Goal: Information Seeking & Learning: Find specific fact

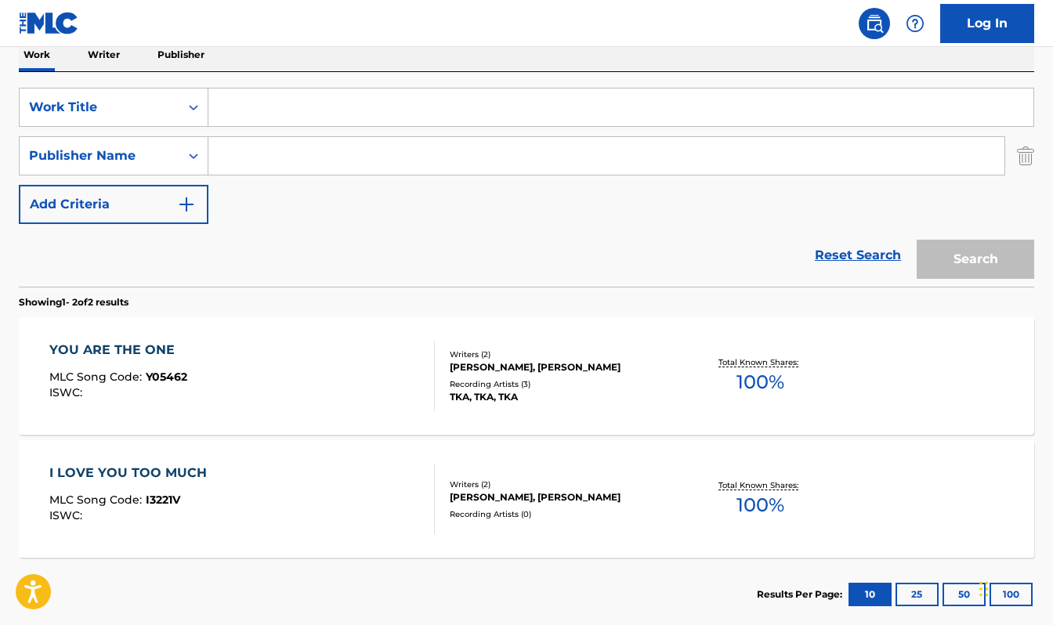
click at [240, 107] on input "Search Form" at bounding box center [620, 108] width 825 height 38
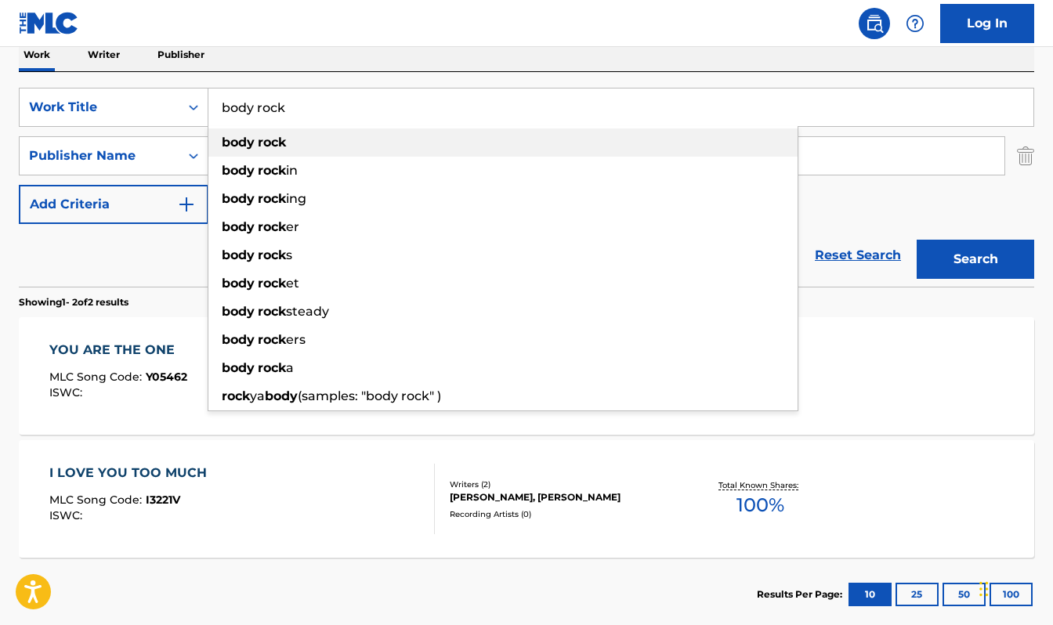
type input "body rock"
click at [233, 140] on strong "body" at bounding box center [238, 142] width 33 height 15
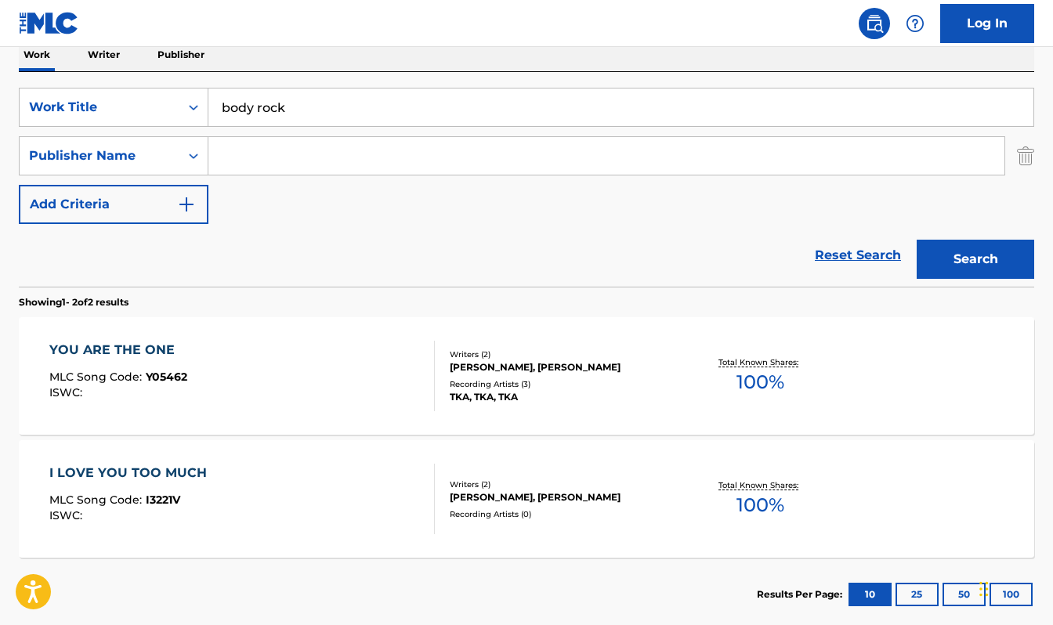
click at [230, 156] on input "Search Form" at bounding box center [606, 156] width 796 height 38
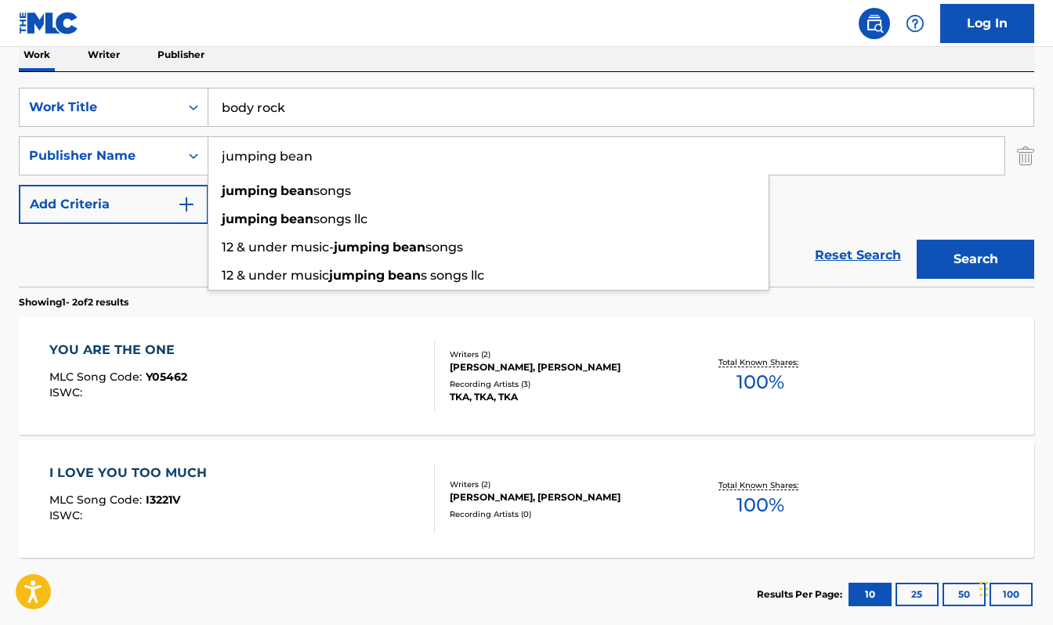
click at [916, 240] on button "Search" at bounding box center [974, 259] width 117 height 39
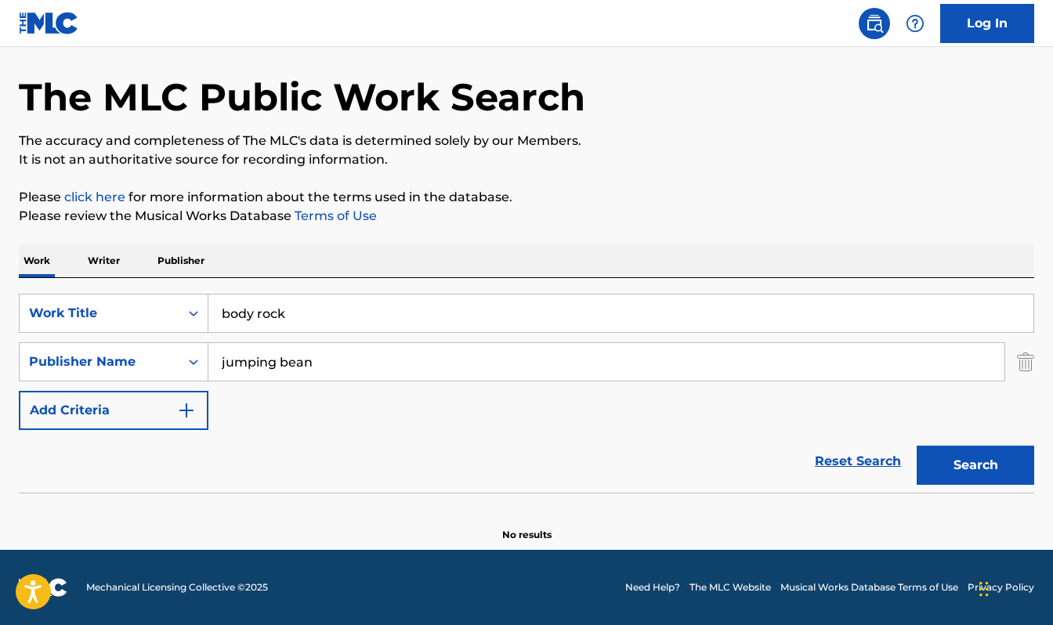
scroll to position [55, 0]
click at [958, 468] on button "Search" at bounding box center [974, 465] width 117 height 39
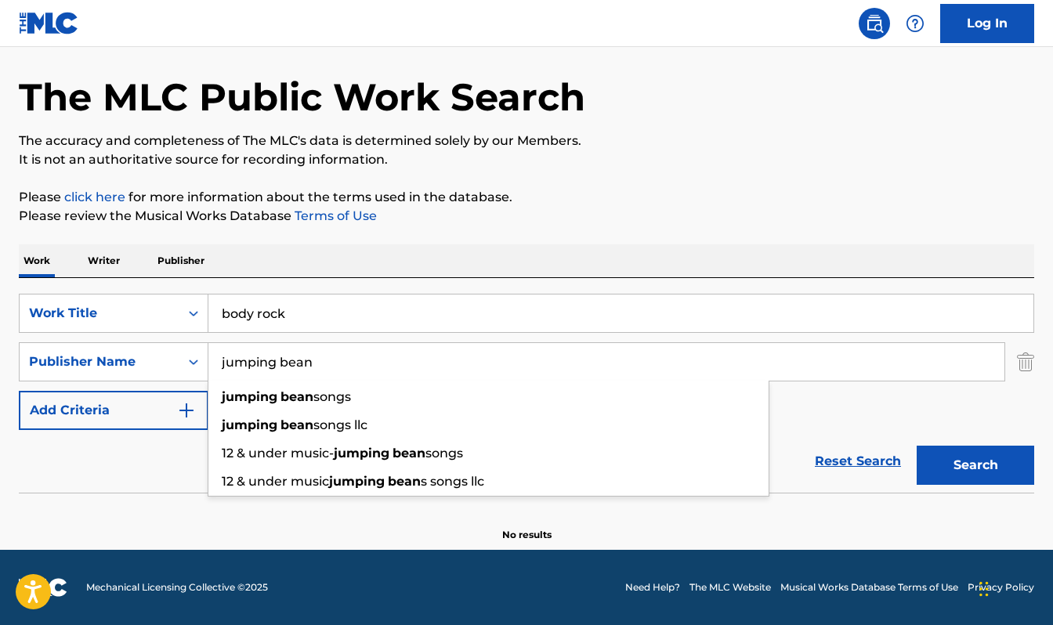
drag, startPoint x: 366, startPoint y: 362, endPoint x: 234, endPoint y: 360, distance: 131.6
click at [234, 360] on input "jumping bean" at bounding box center [606, 362] width 796 height 38
type input "j"
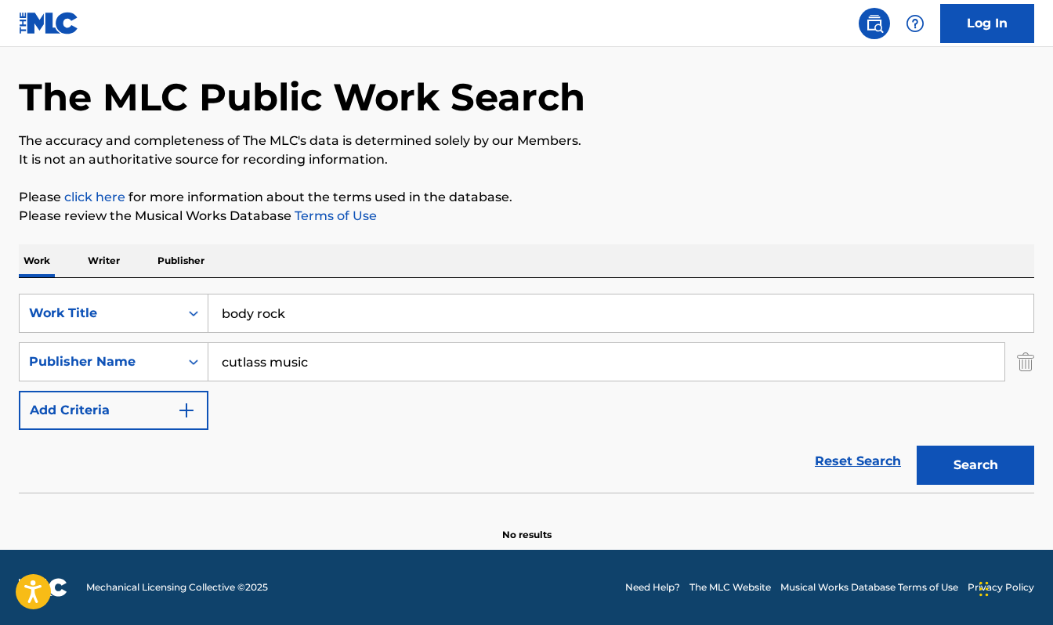
click at [988, 472] on button "Search" at bounding box center [974, 465] width 117 height 39
click at [383, 367] on input "cutlass music" at bounding box center [606, 362] width 796 height 38
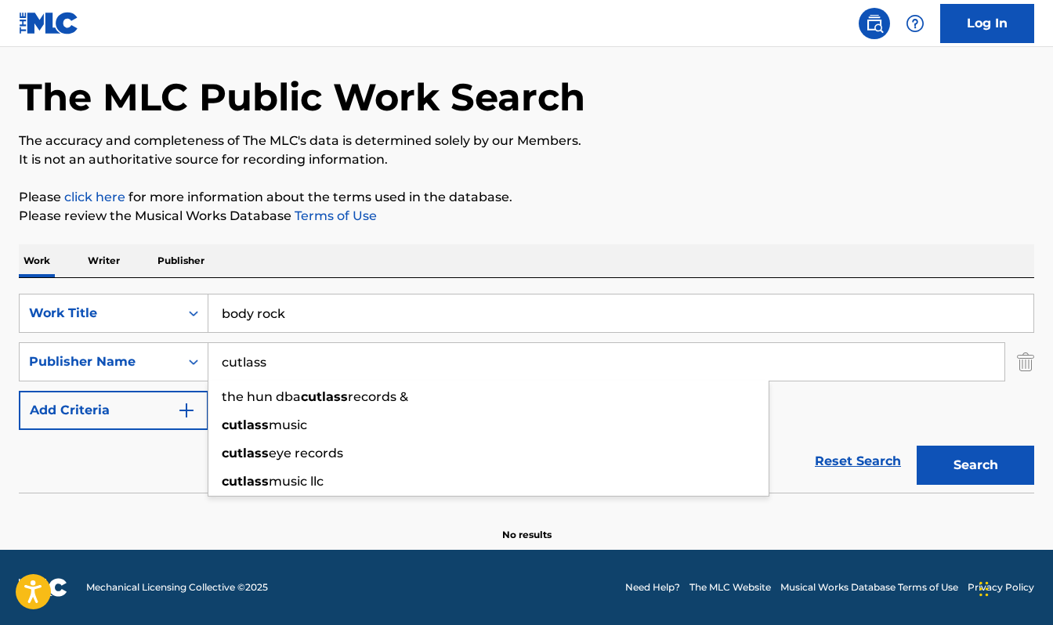
click at [916, 446] on button "Search" at bounding box center [974, 465] width 117 height 39
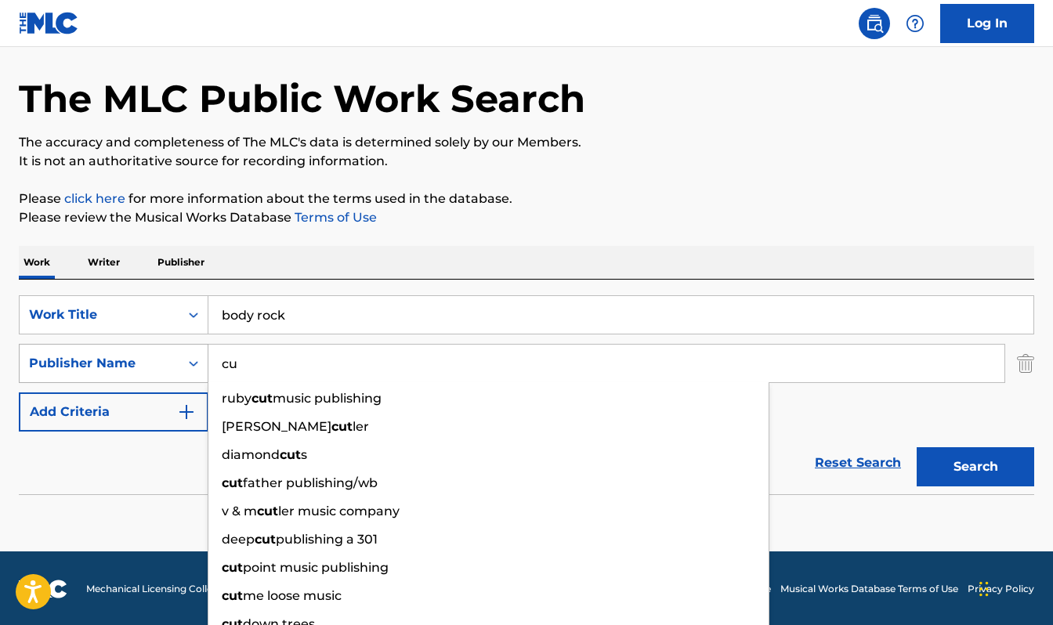
type input "c"
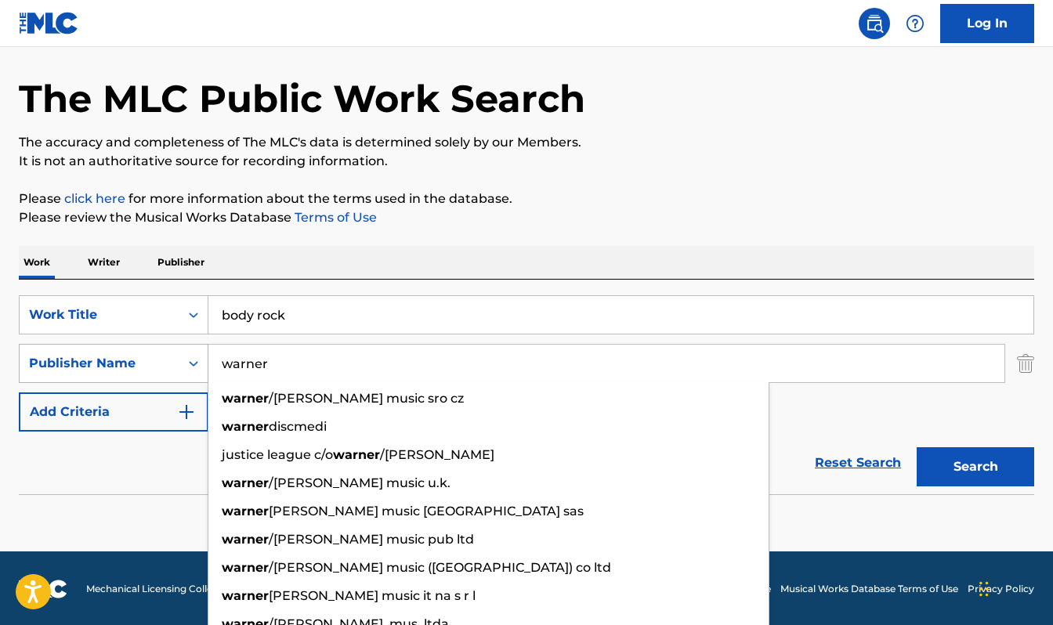
type input "warner"
click at [916, 447] on button "Search" at bounding box center [974, 466] width 117 height 39
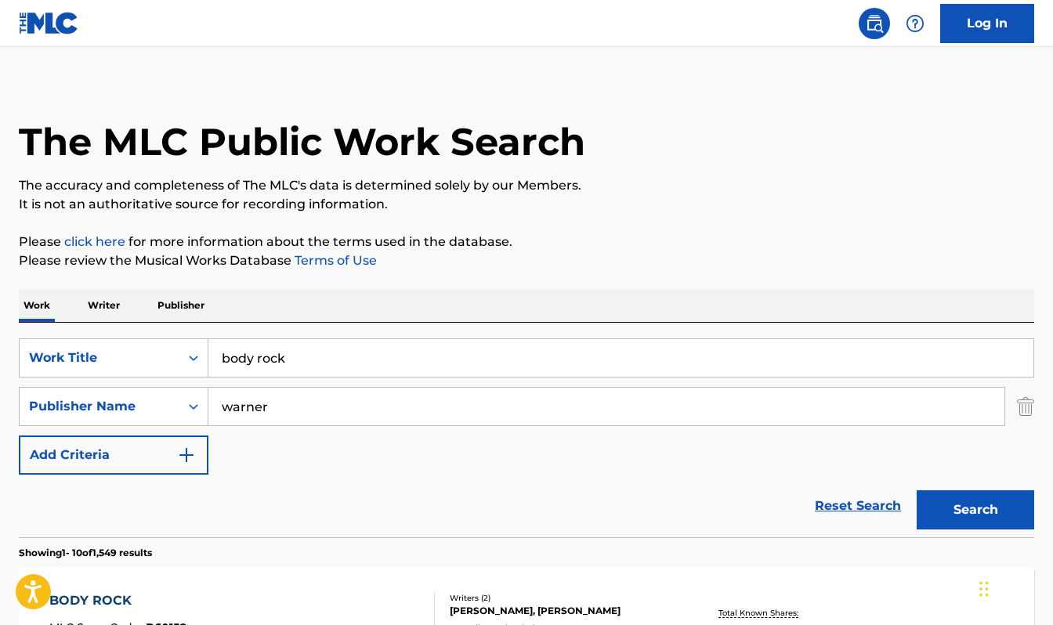
scroll to position [0, 0]
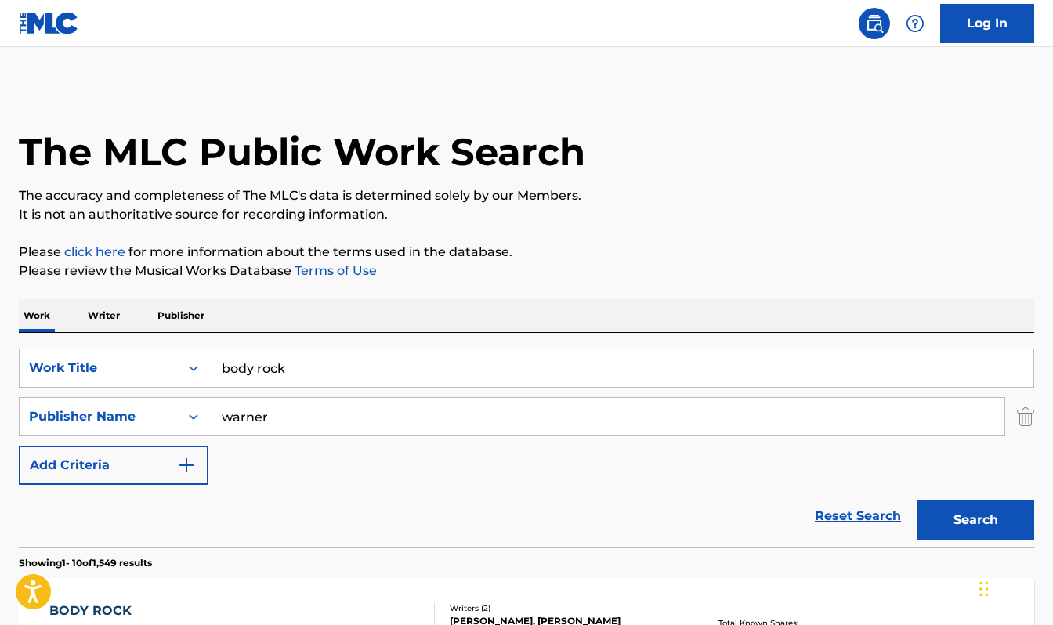
click at [186, 471] on img "Search Form" at bounding box center [186, 465] width 19 height 19
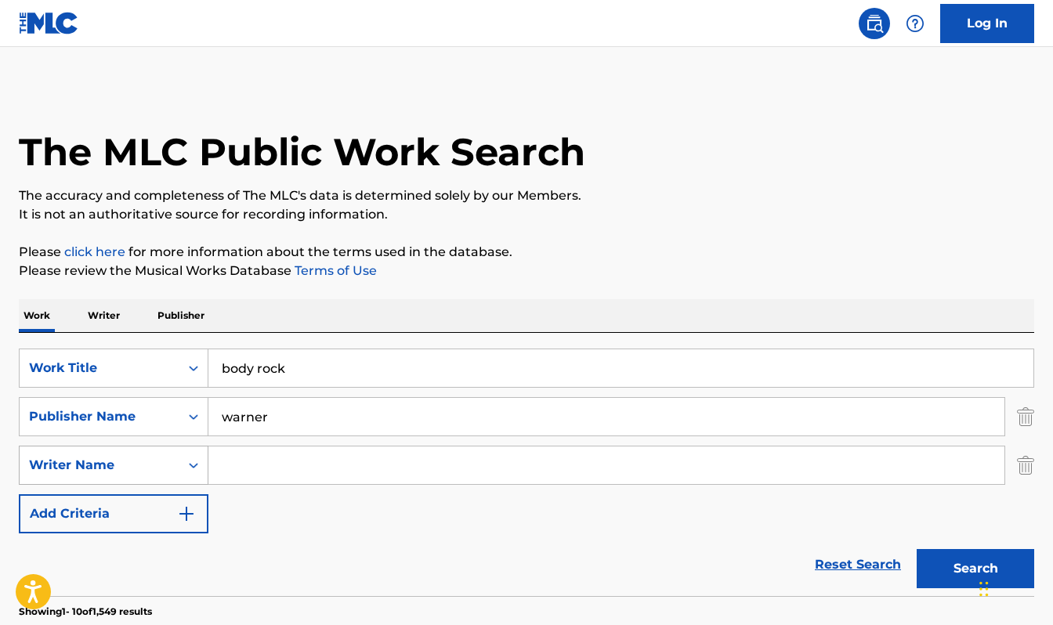
click at [189, 466] on div "Search Form" at bounding box center [193, 465] width 28 height 38
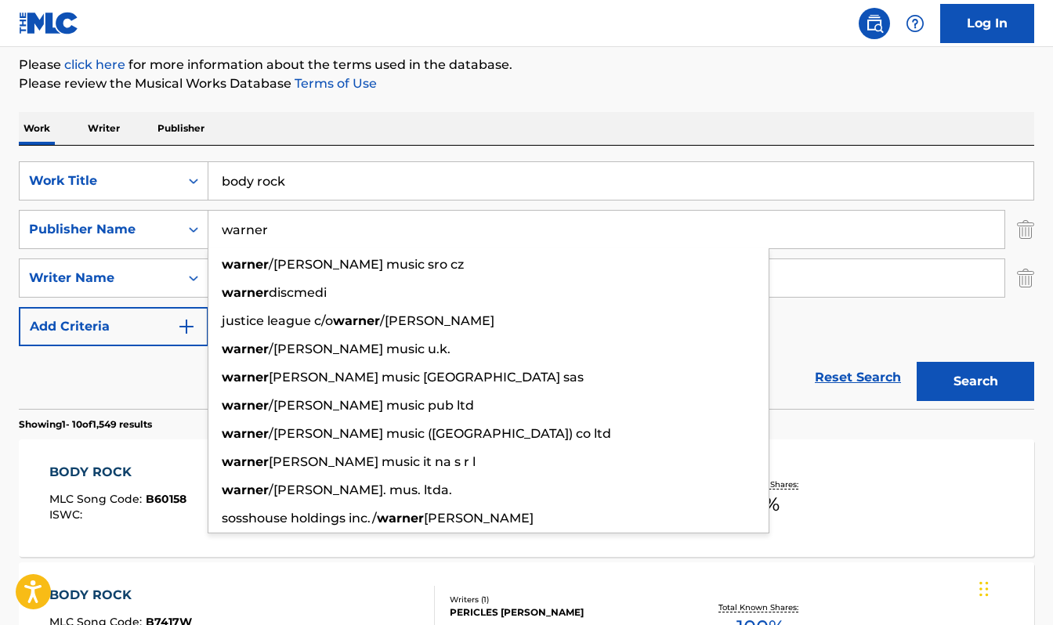
drag, startPoint x: 283, startPoint y: 220, endPoint x: 419, endPoint y: 236, distance: 137.2
click at [419, 236] on input "warner" at bounding box center [606, 230] width 796 height 38
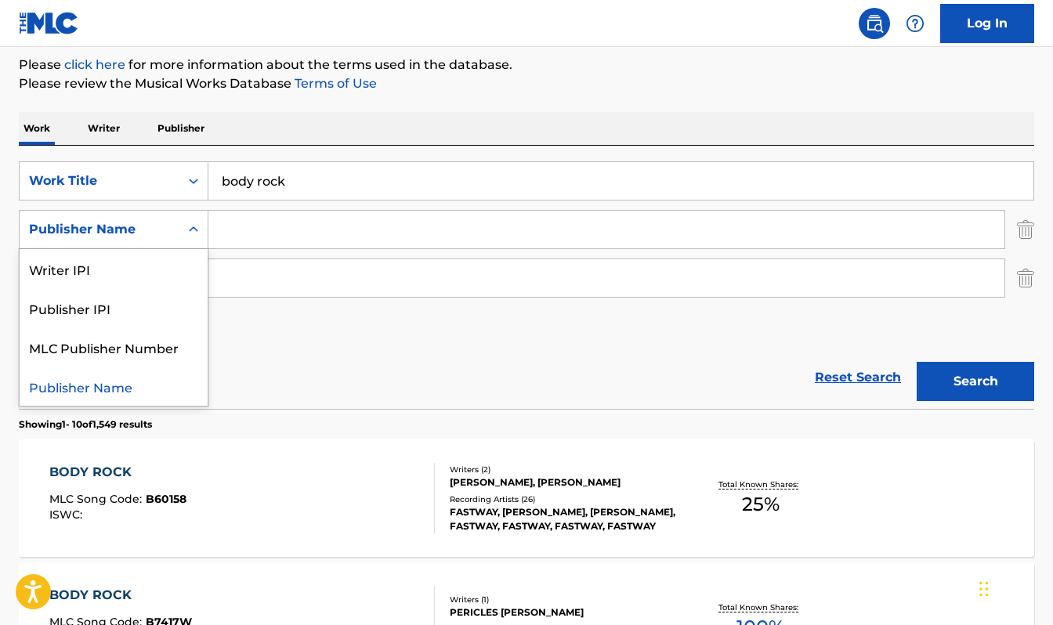
click at [184, 228] on div "Search Form" at bounding box center [193, 229] width 28 height 28
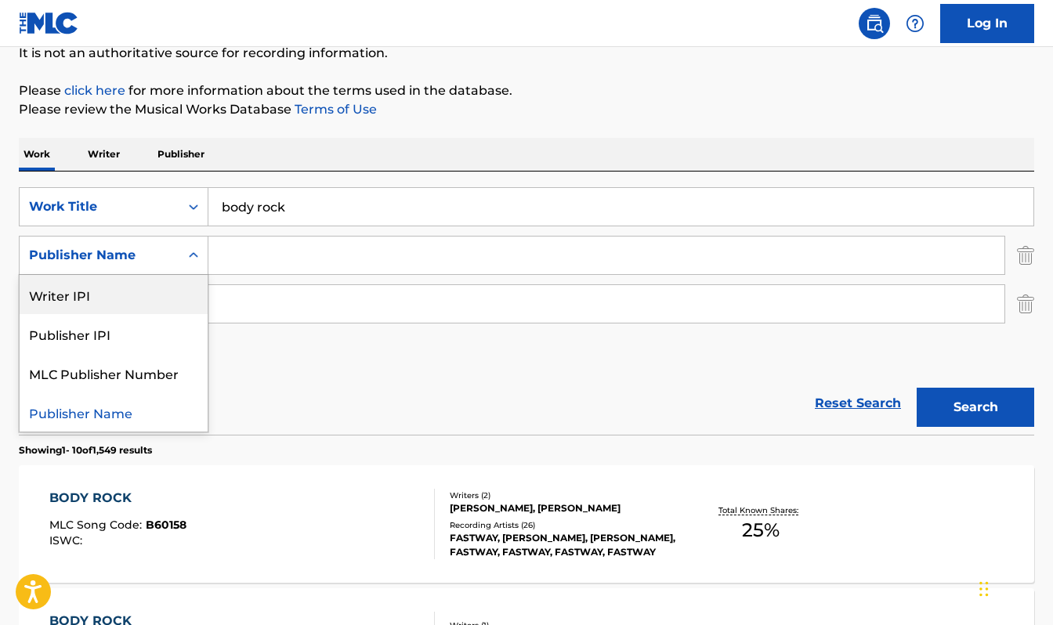
scroll to position [159, 0]
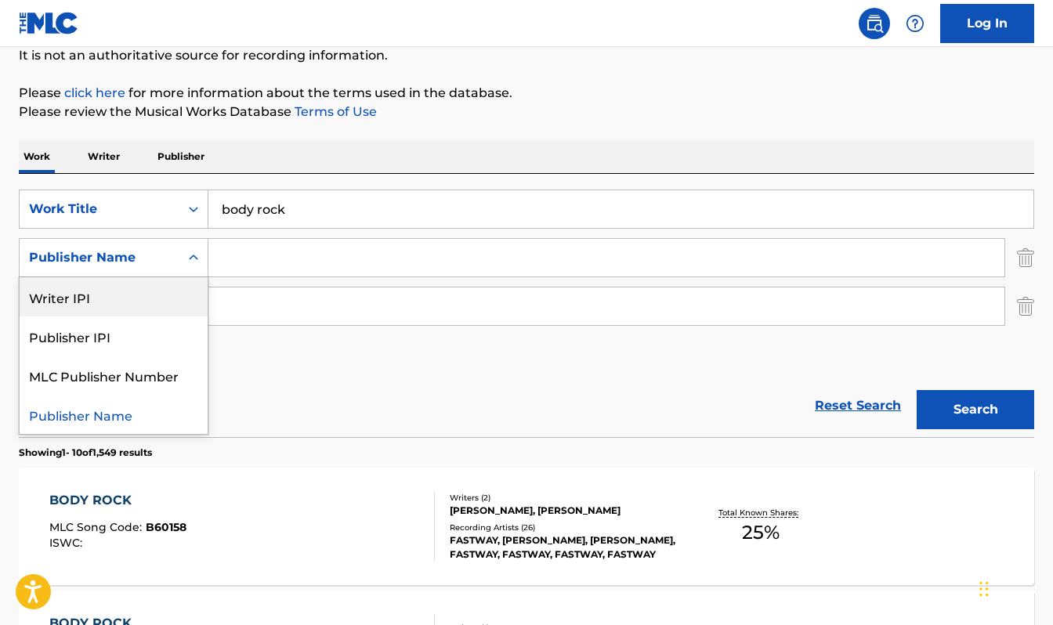
click at [295, 260] on input "Search Form" at bounding box center [606, 258] width 796 height 38
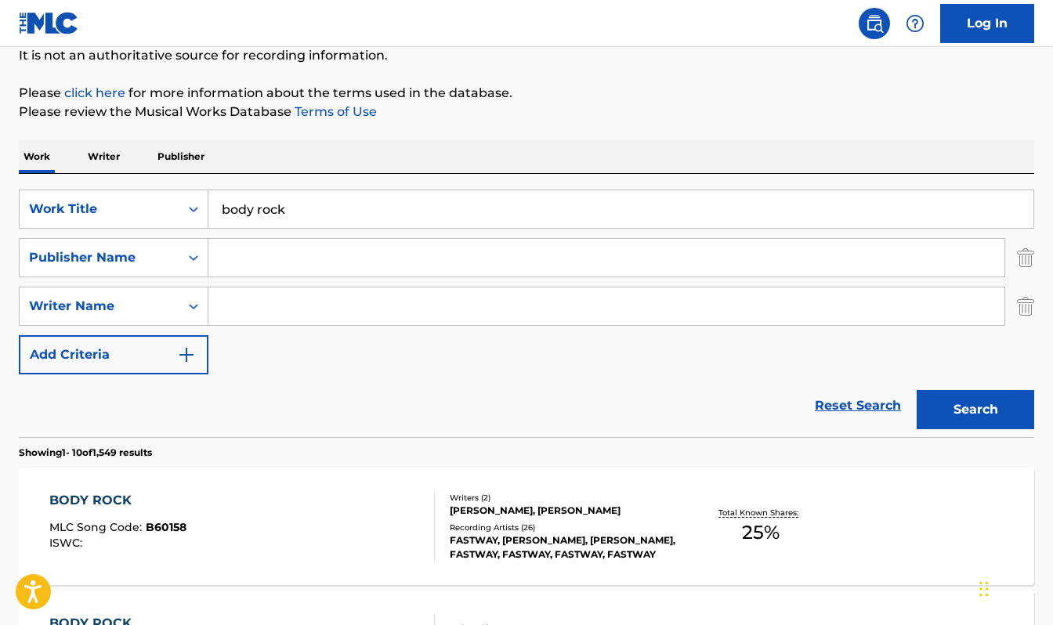
click at [106, 153] on p "Writer" at bounding box center [104, 156] width 42 height 33
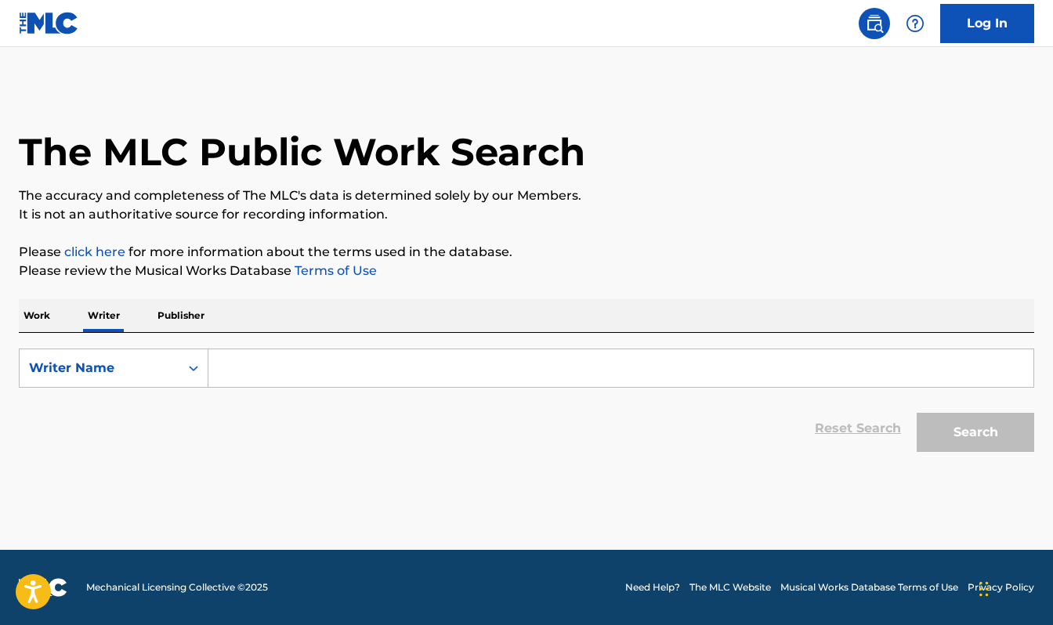
click at [336, 374] on input "Search Form" at bounding box center [620, 368] width 825 height 38
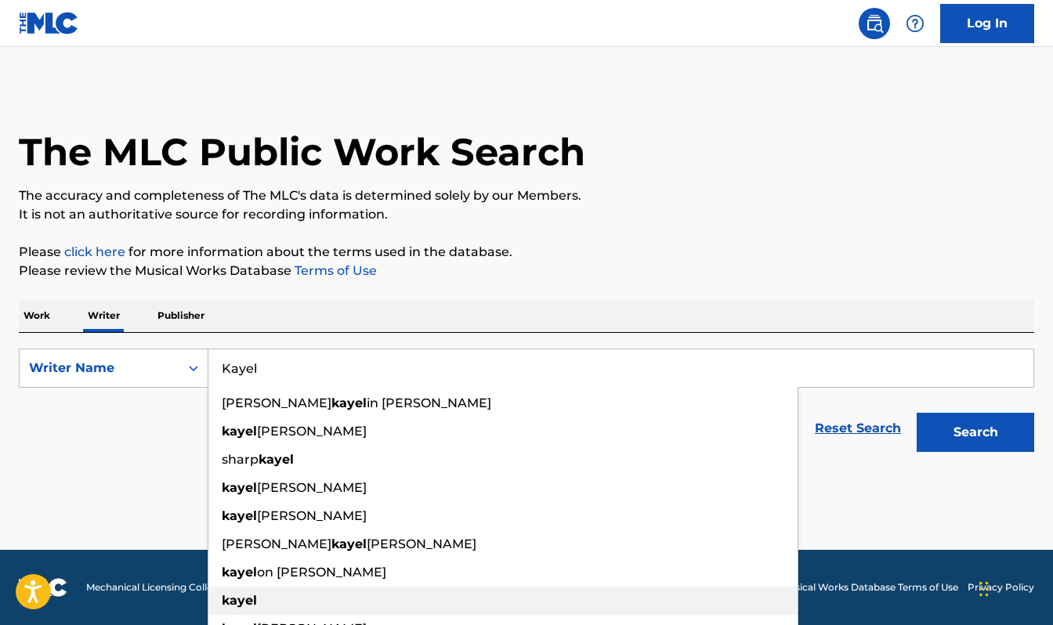
click at [270, 598] on div "kayel" at bounding box center [502, 601] width 589 height 28
type input "kayel"
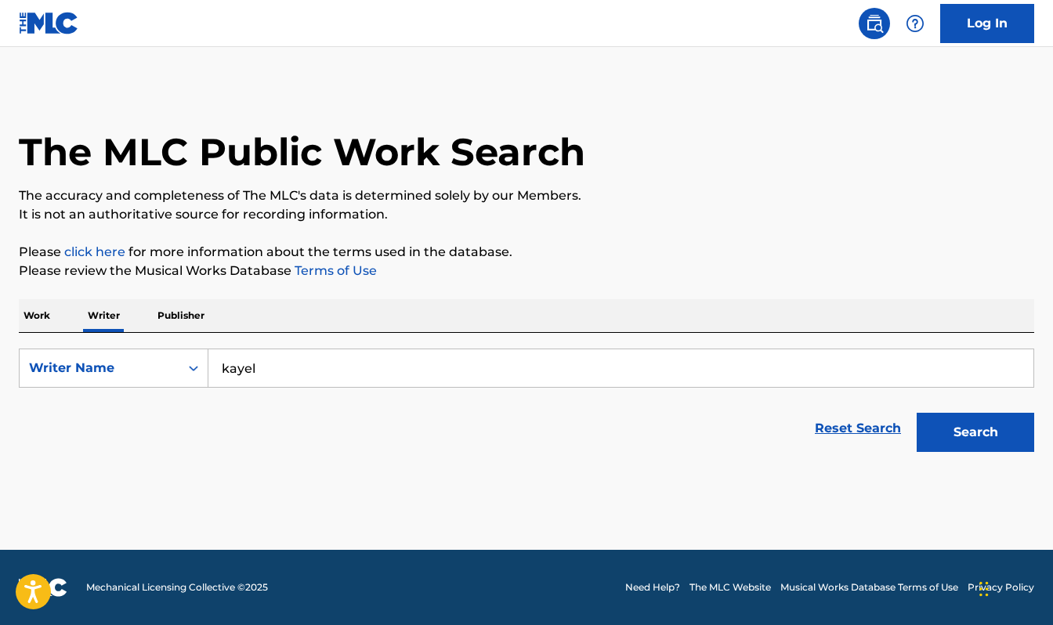
click at [998, 417] on button "Search" at bounding box center [974, 432] width 117 height 39
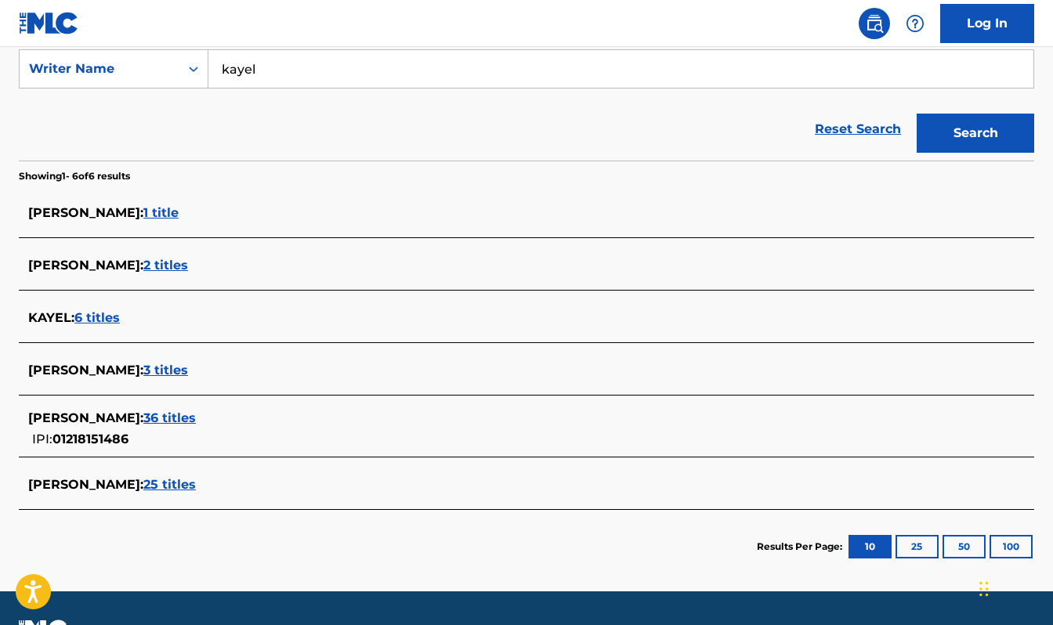
scroll to position [300, 0]
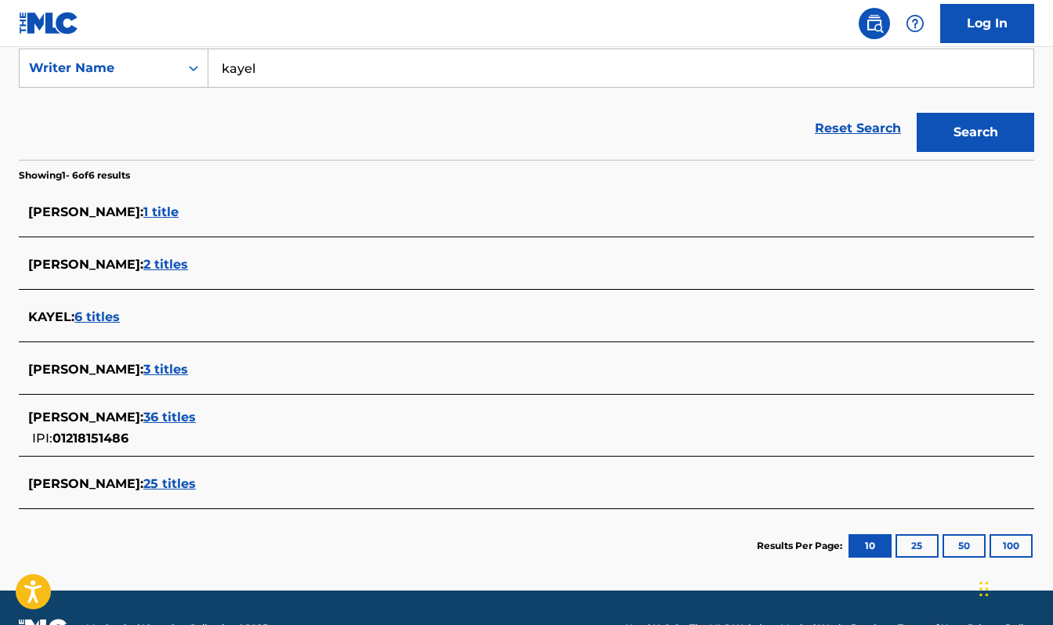
click at [98, 316] on span "6 titles" at bounding box center [96, 316] width 45 height 15
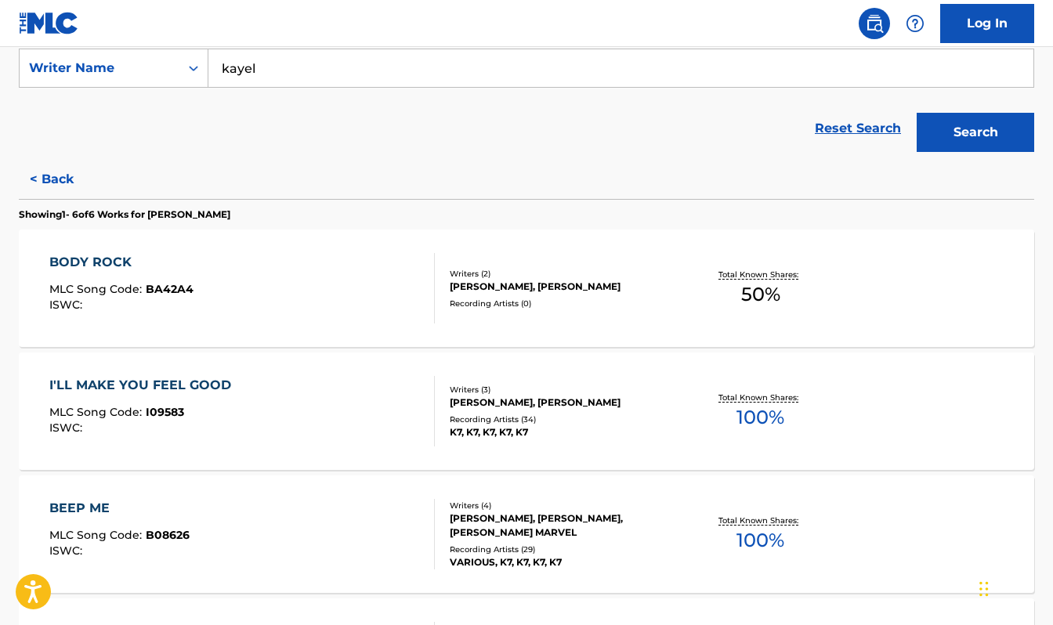
click at [229, 269] on div "BODY ROCK MLC Song Code : BA42A4 ISWC :" at bounding box center [241, 288] width 385 height 70
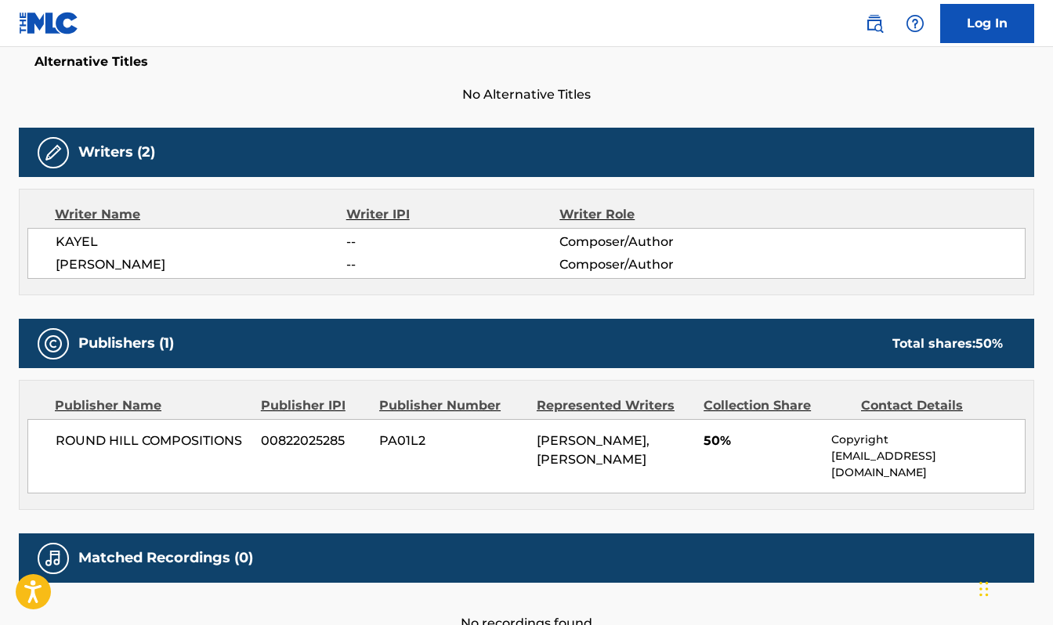
scroll to position [514, 0]
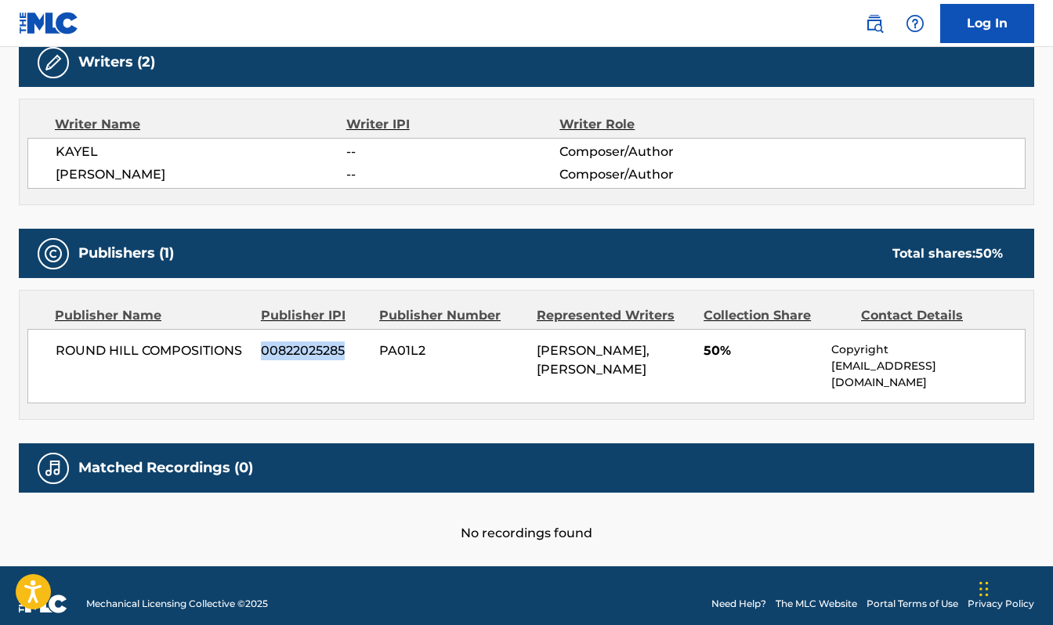
drag, startPoint x: 346, startPoint y: 352, endPoint x: 258, endPoint y: 349, distance: 88.5
click at [257, 350] on div "ROUND HILL COMPOSITIONS 00822025285 PA01L2 KAYEL, [PERSON_NAME] 50% Copyright […" at bounding box center [526, 366] width 998 height 74
copy span "00822025285"
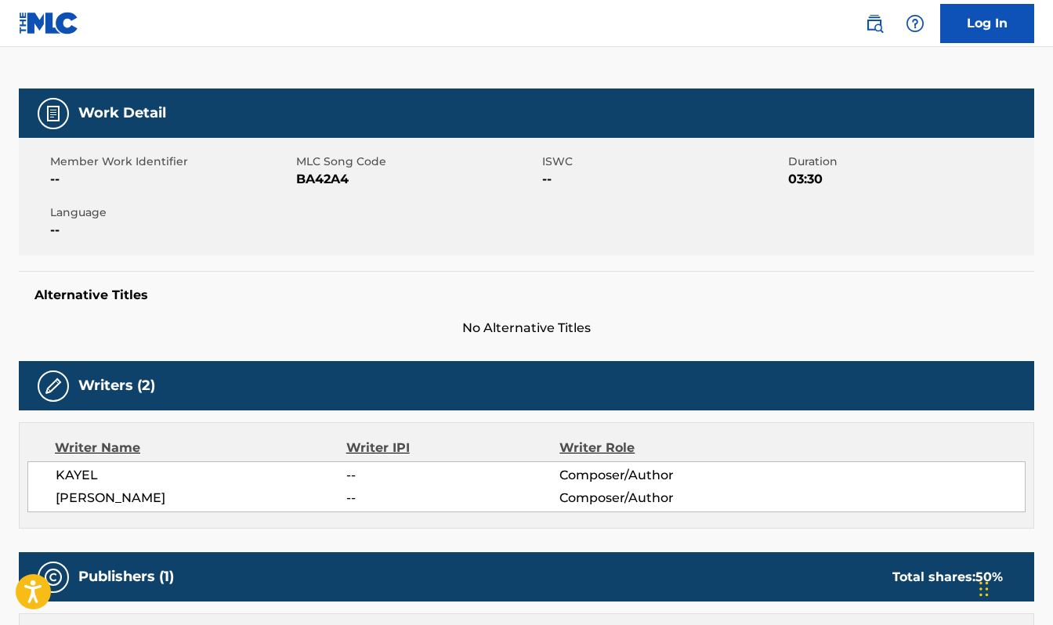
scroll to position [0, 0]
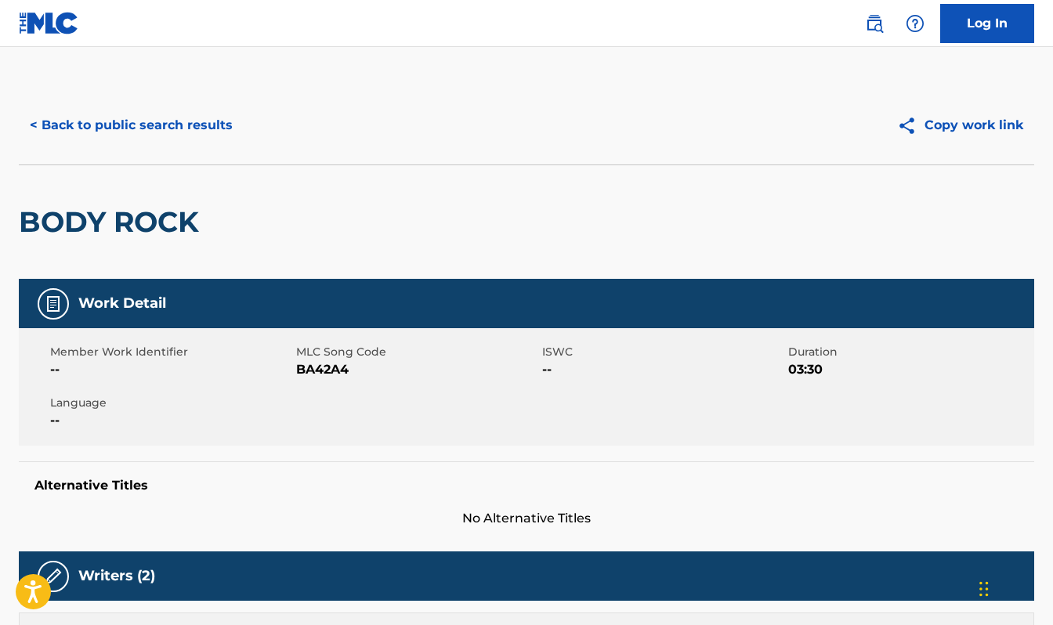
click at [103, 130] on button "< Back to public search results" at bounding box center [131, 125] width 225 height 39
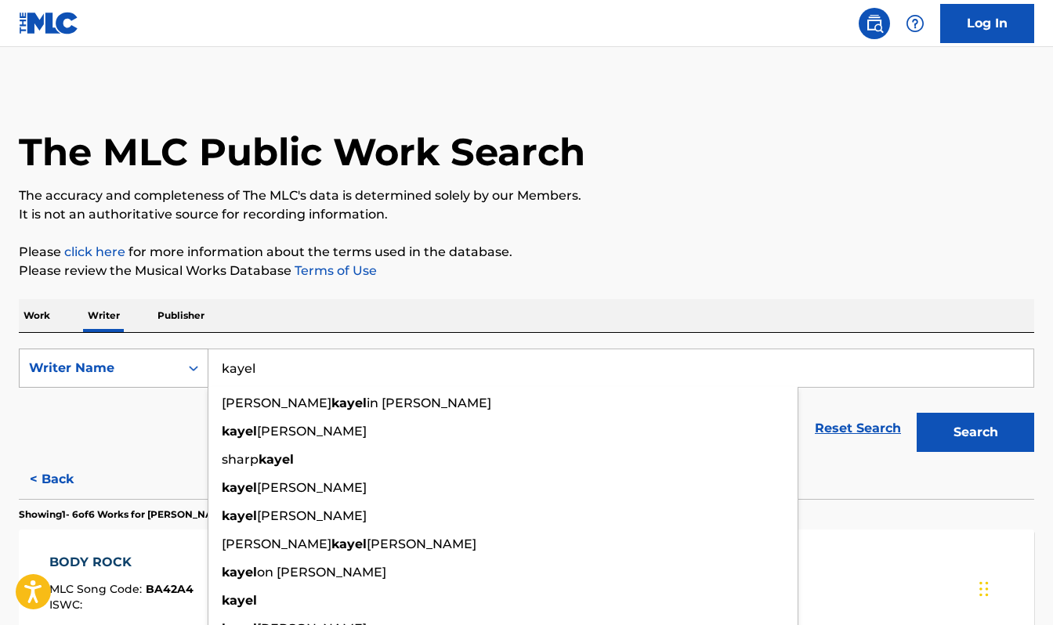
drag, startPoint x: 271, startPoint y: 370, endPoint x: 178, endPoint y: 372, distance: 93.2
click at [178, 372] on div "SearchWithCriteria5e813eec-2cce-4119-ad5e-945856dca7be Writer Name [PERSON_NAME…" at bounding box center [526, 368] width 1015 height 39
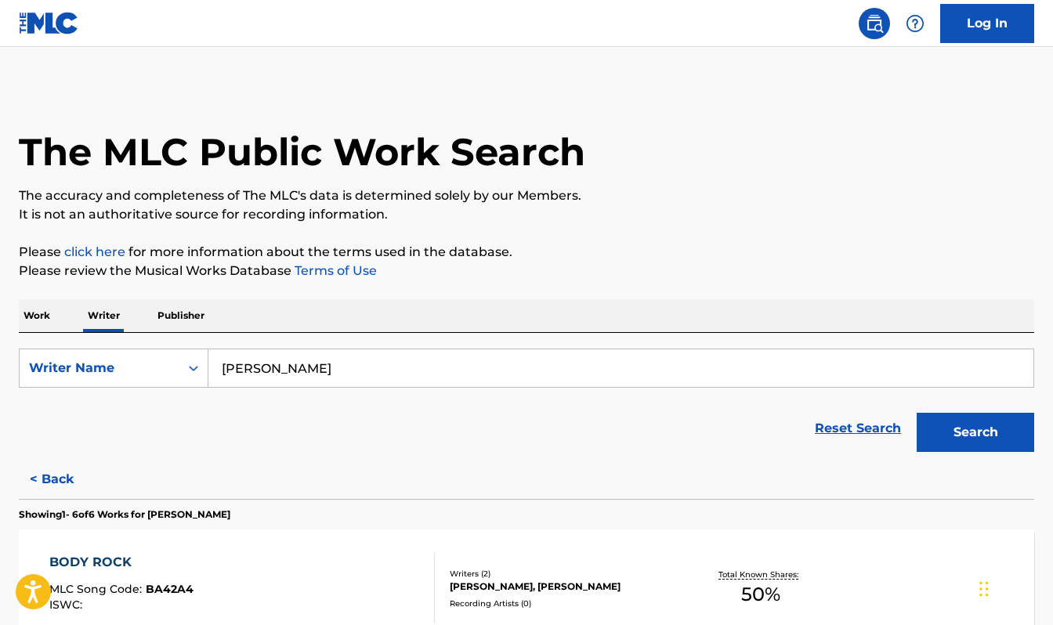
type input "[PERSON_NAME]"
click at [986, 441] on button "Search" at bounding box center [974, 432] width 117 height 39
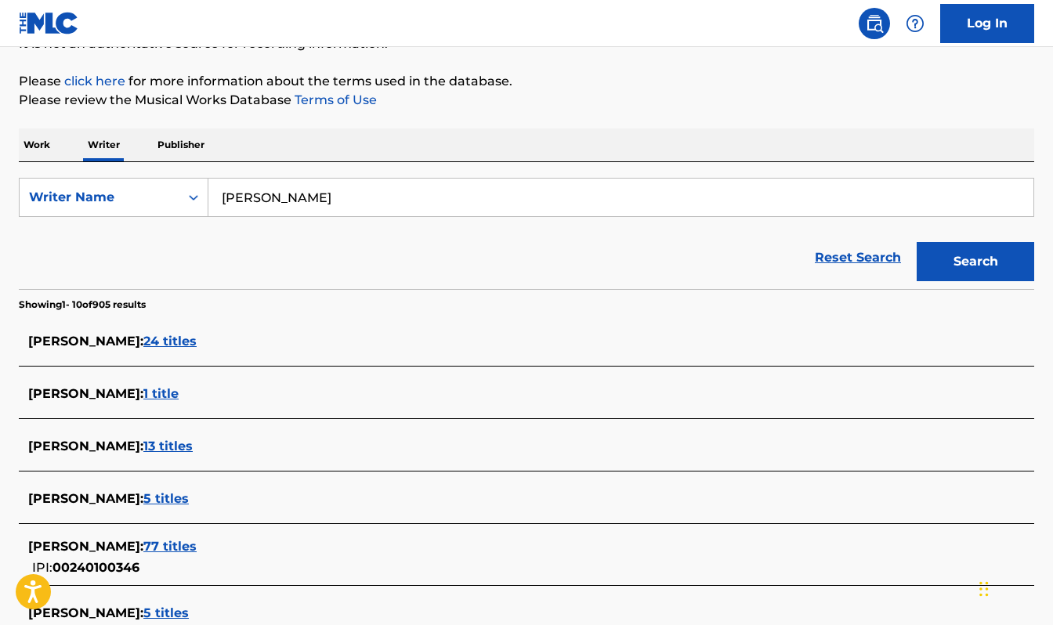
scroll to position [174, 0]
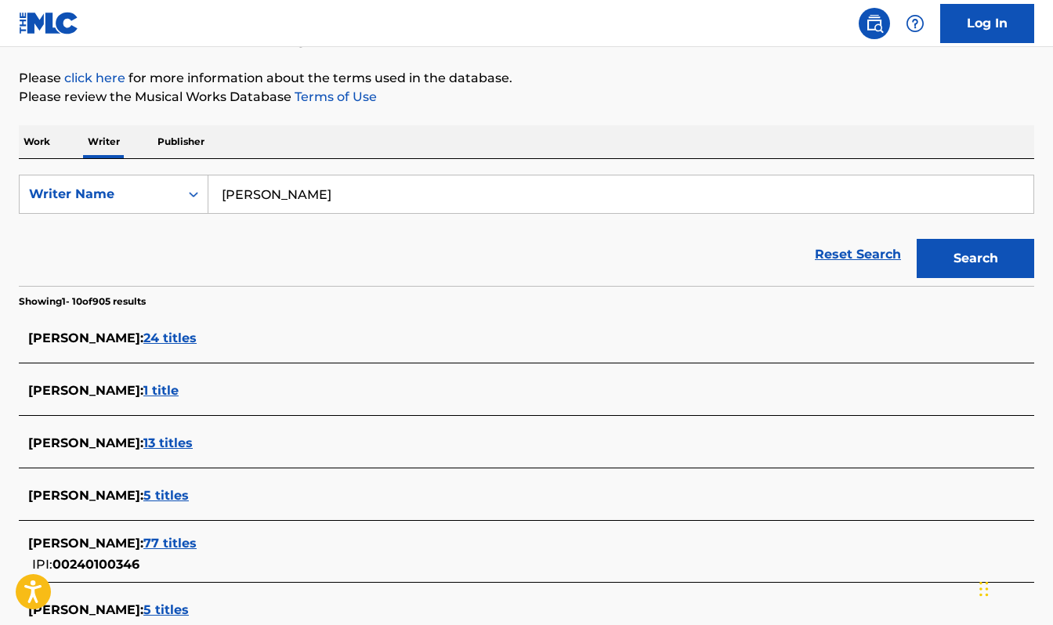
click at [176, 341] on span "24 titles" at bounding box center [169, 338] width 53 height 15
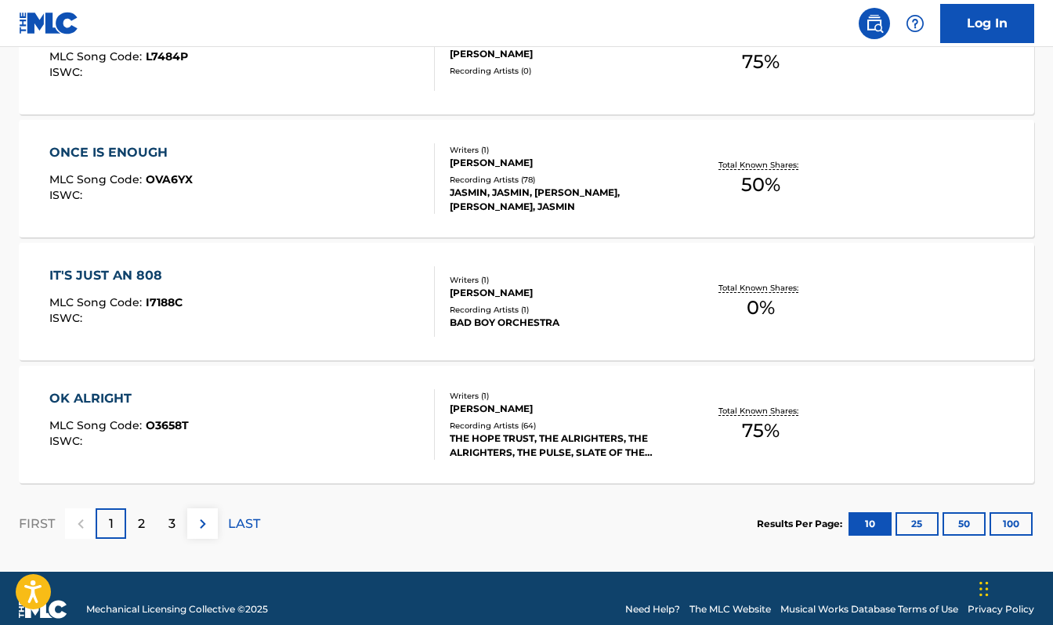
scroll to position [1280, 0]
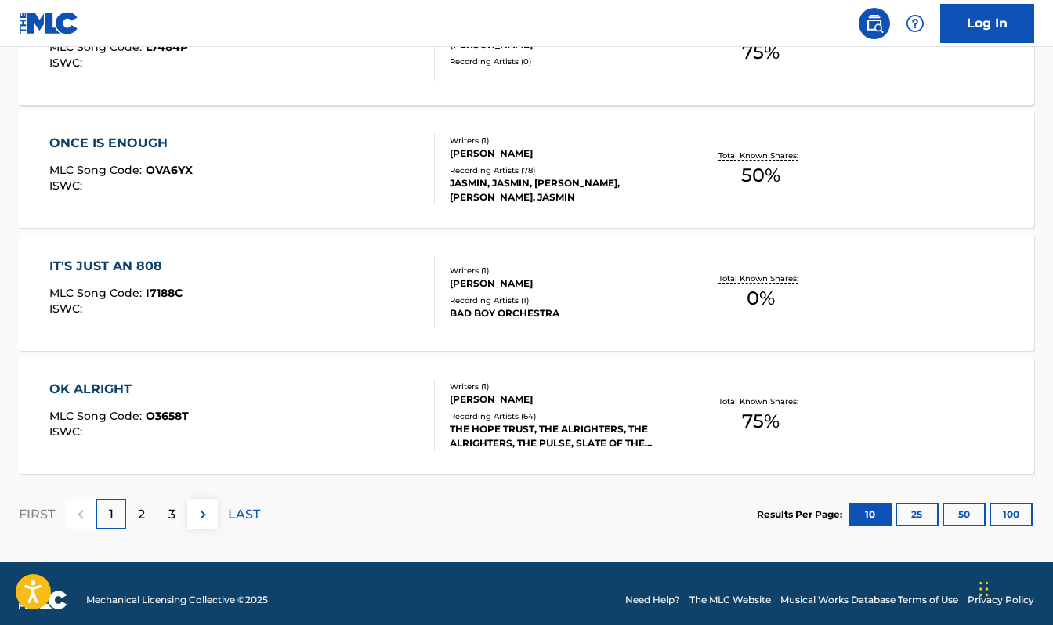
click at [142, 509] on p "2" at bounding box center [141, 514] width 7 height 19
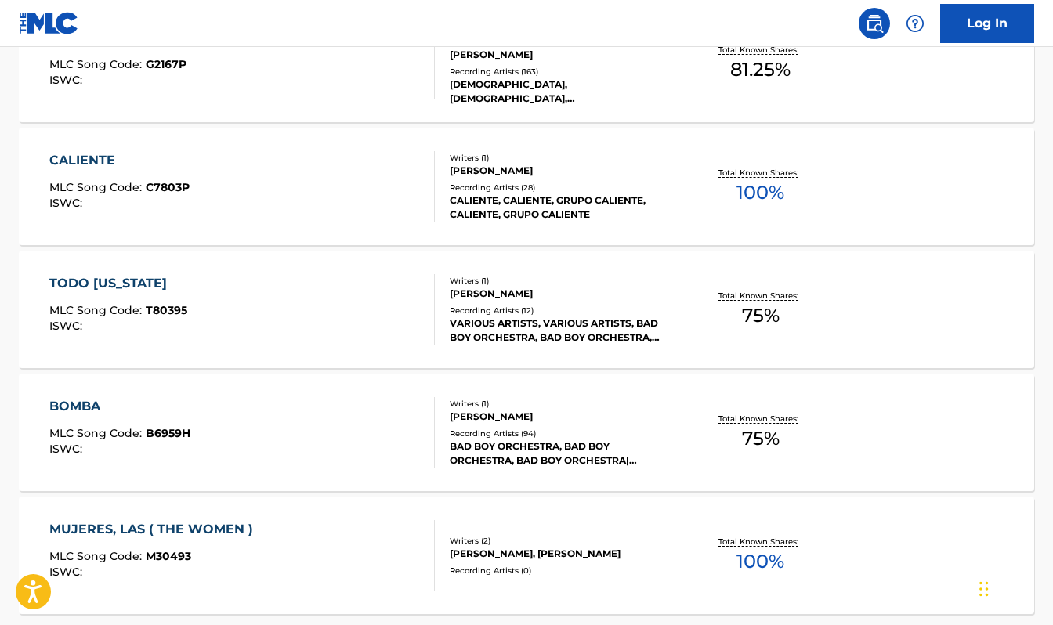
scroll to position [1292, 0]
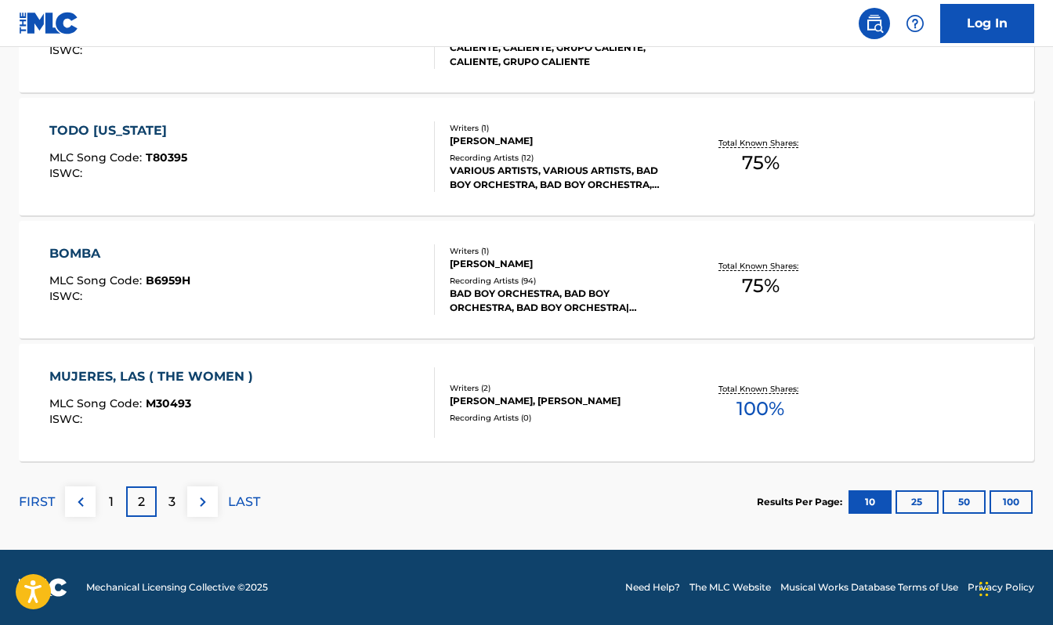
click at [176, 502] on div "3" at bounding box center [172, 501] width 31 height 31
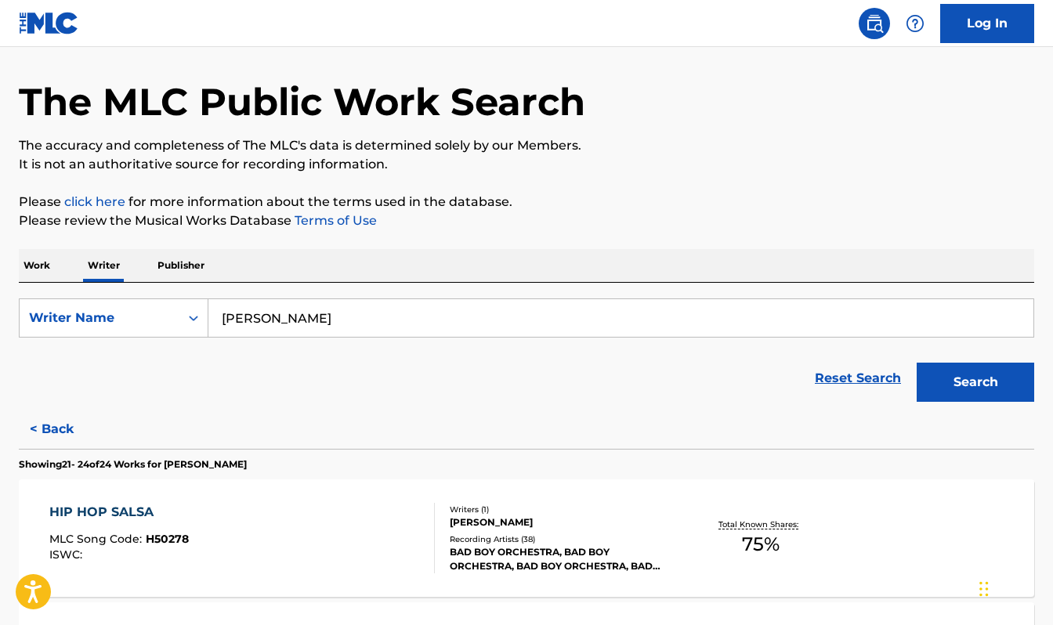
scroll to position [0, 0]
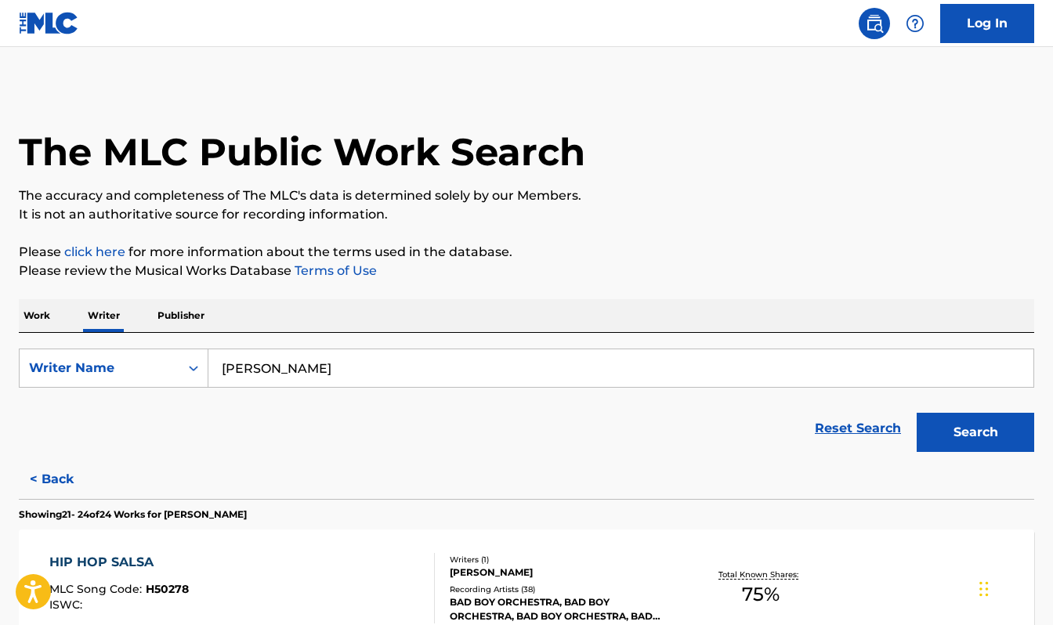
click at [37, 316] on p "Work" at bounding box center [37, 315] width 36 height 33
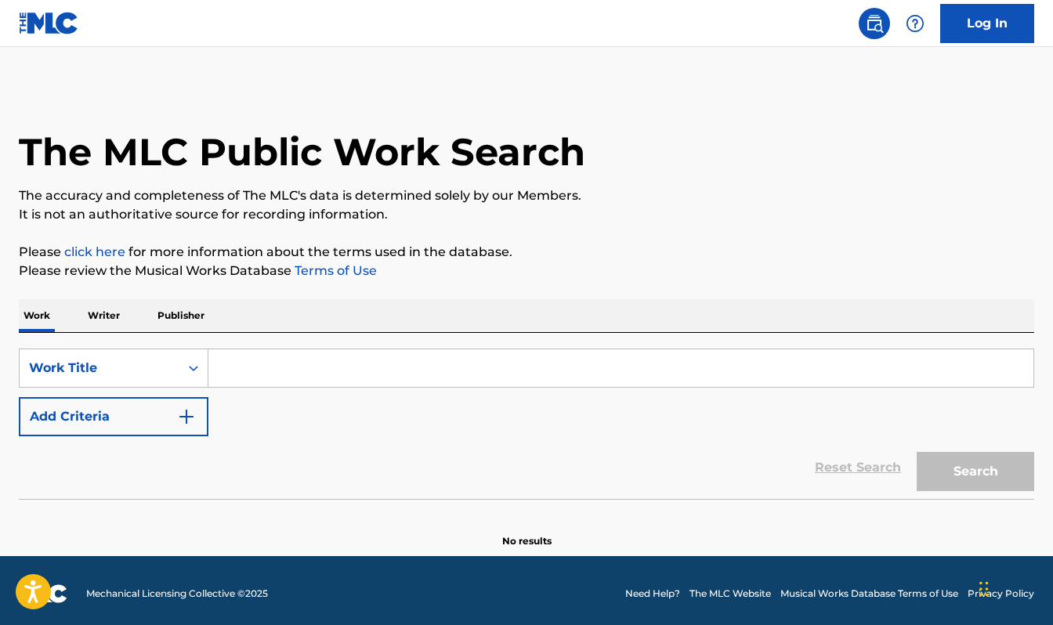
click at [289, 374] on input "Search Form" at bounding box center [620, 368] width 825 height 38
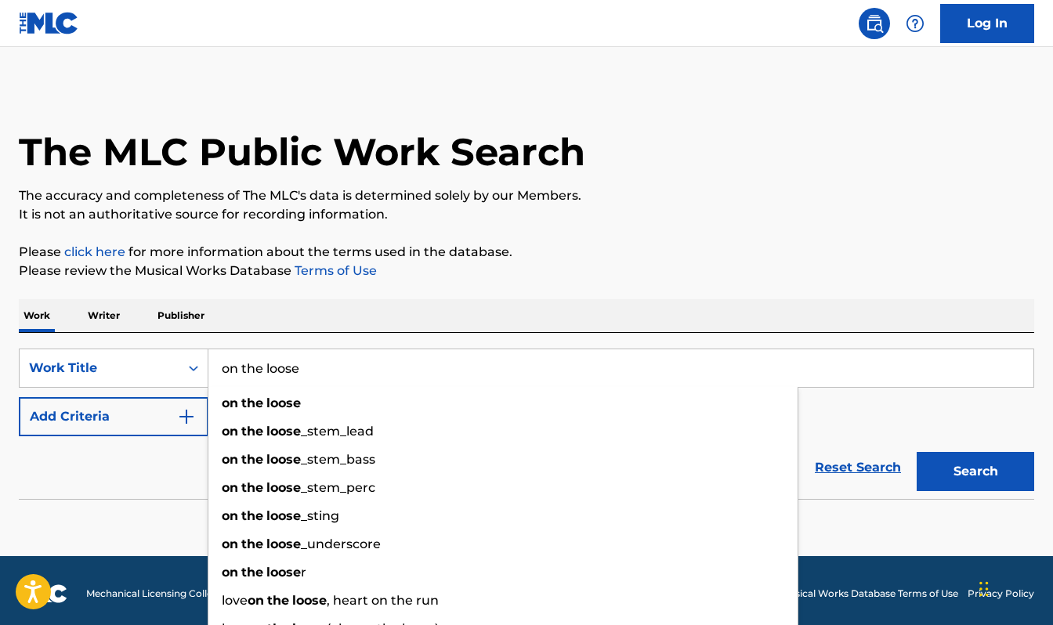
type input "on the loose"
click at [916, 452] on button "Search" at bounding box center [974, 471] width 117 height 39
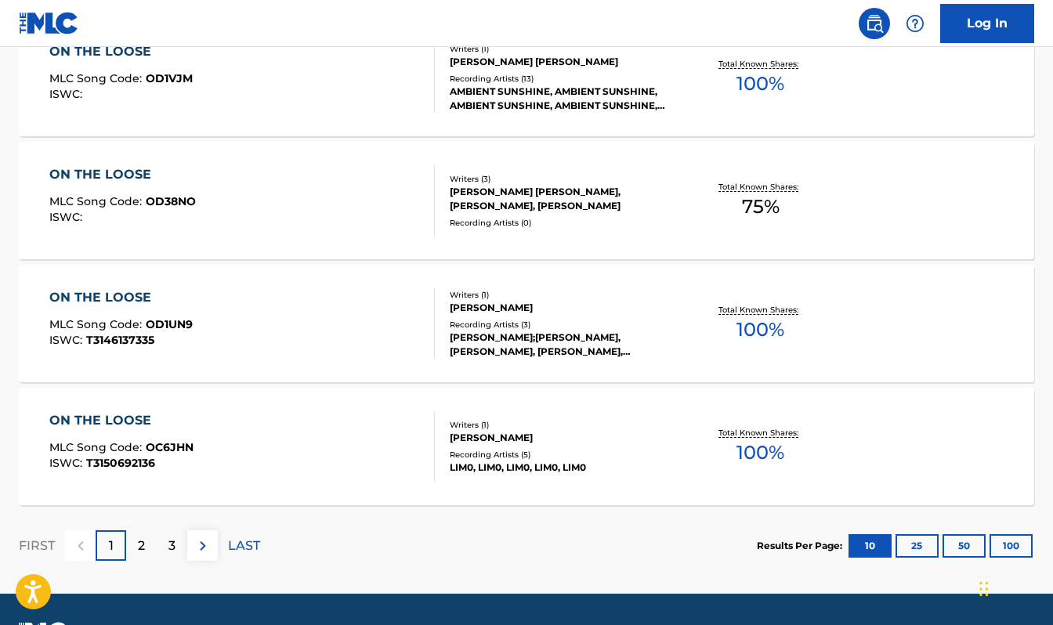
scroll to position [1252, 0]
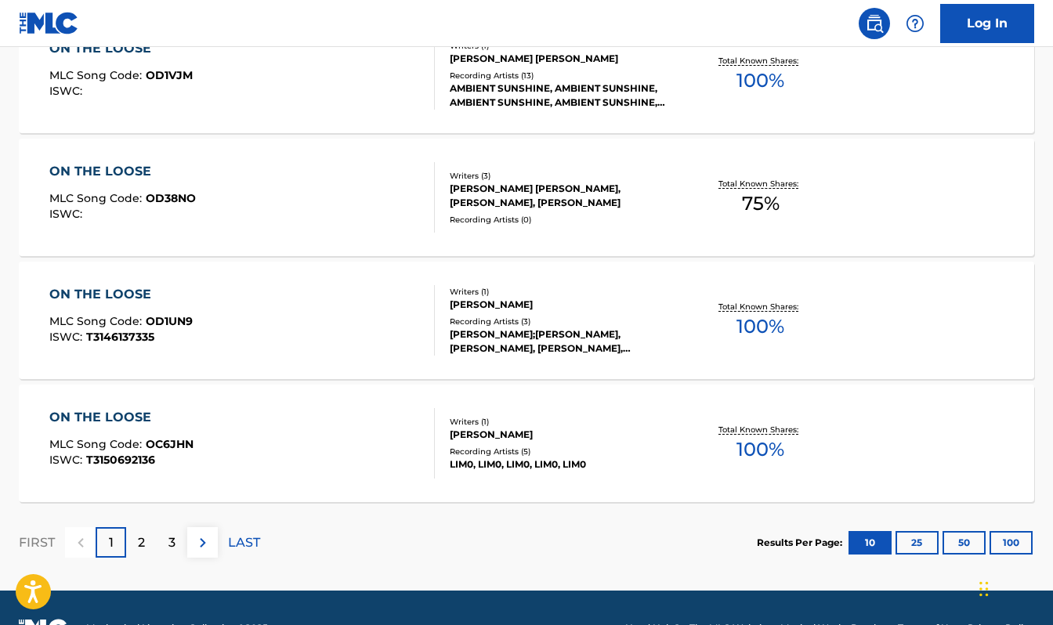
click at [146, 546] on div "2" at bounding box center [141, 542] width 31 height 31
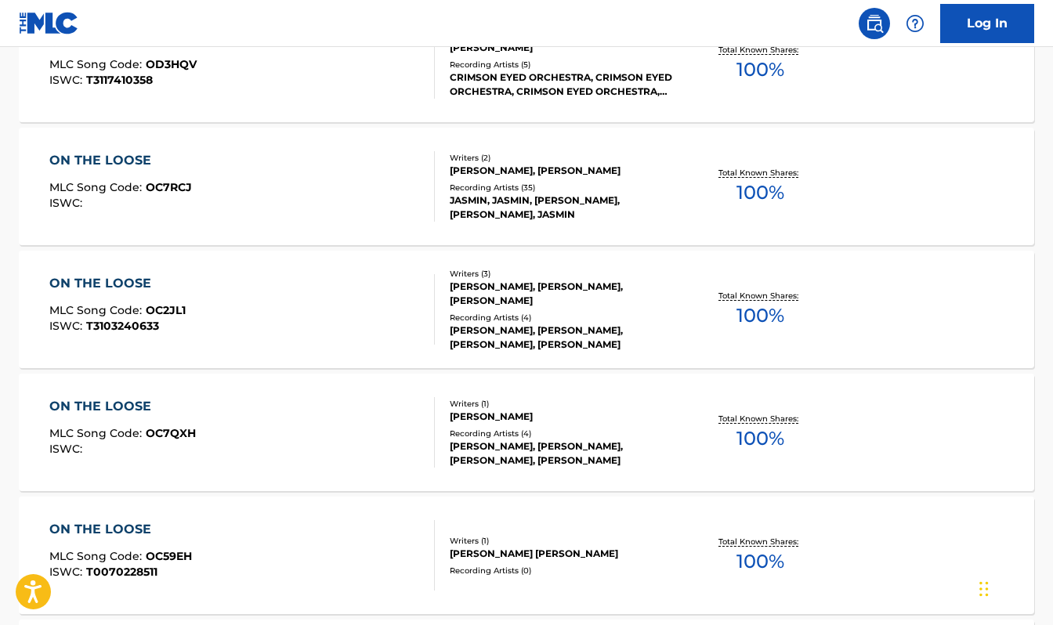
scroll to position [1014, 0]
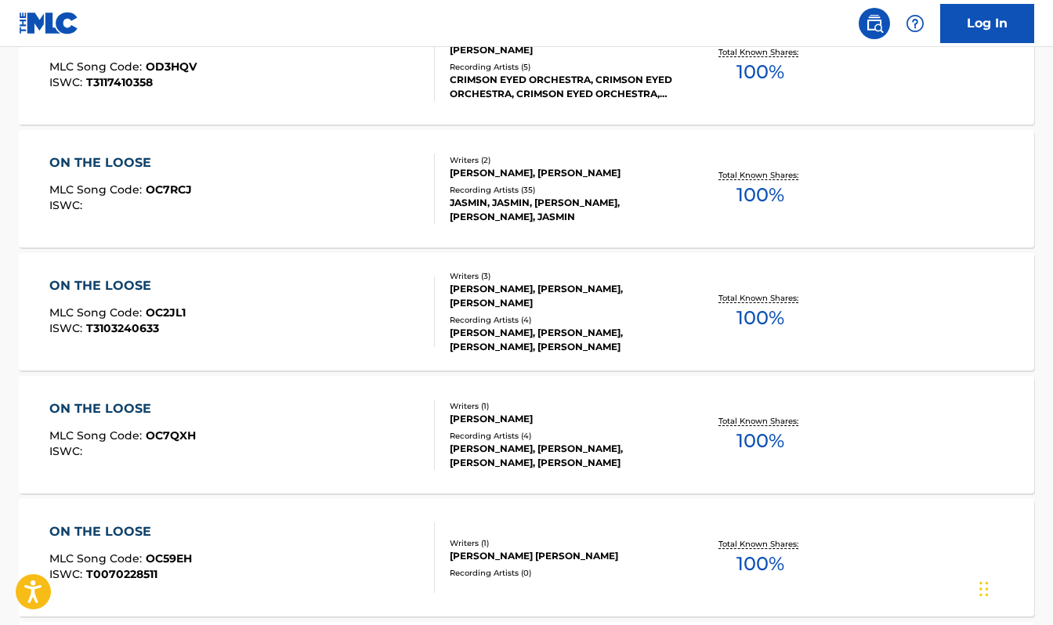
click at [138, 157] on div "ON THE LOOSE" at bounding box center [120, 163] width 143 height 19
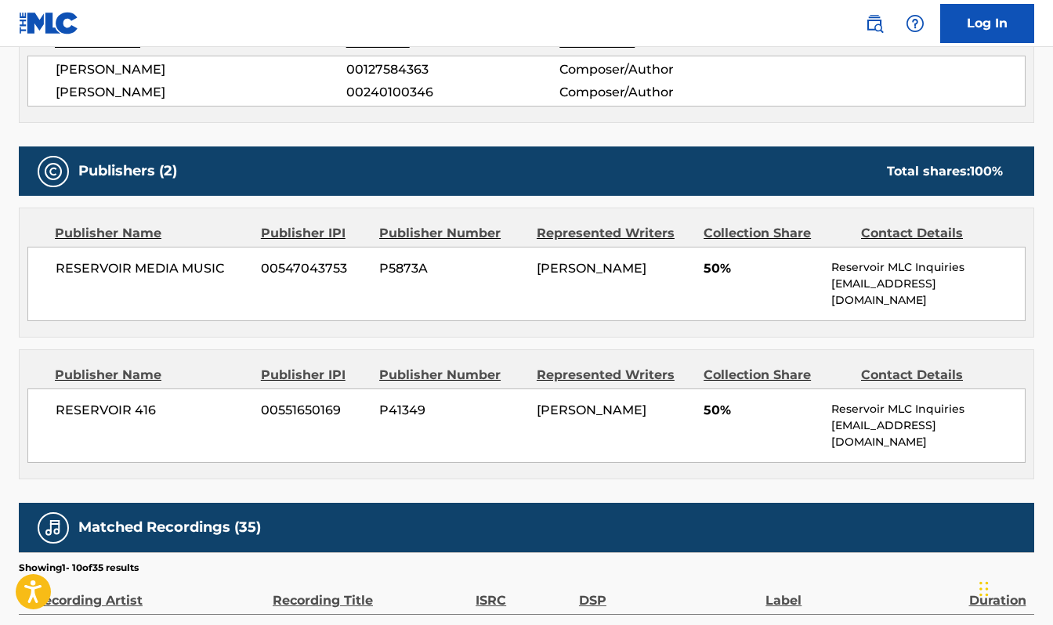
scroll to position [599, 0]
